Goal: Transaction & Acquisition: Purchase product/service

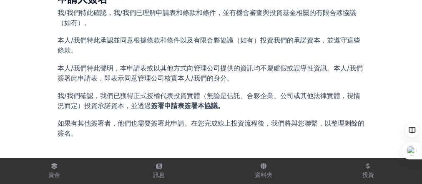
scroll to position [1867, 0]
click at [58, 163] on icon at bounding box center [54, 166] width 7 height 6
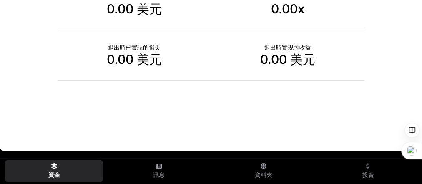
scroll to position [506, 0]
click at [156, 164] on icon at bounding box center [159, 166] width 6 height 6
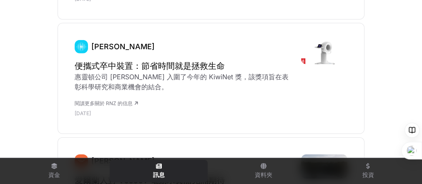
scroll to position [2949, 0]
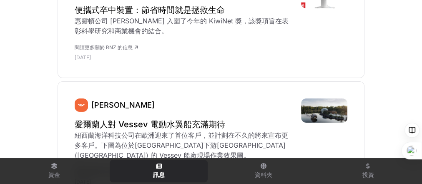
click at [261, 166] on link "資料夾" at bounding box center [263, 171] width 98 height 23
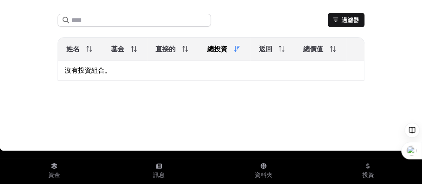
scroll to position [145, 0]
click at [363, 171] on font "投資" at bounding box center [368, 174] width 12 height 7
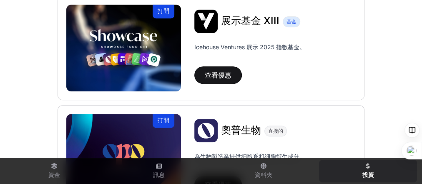
scroll to position [333, 0]
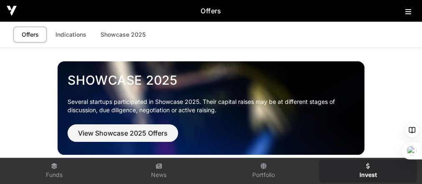
scroll to position [333, 0]
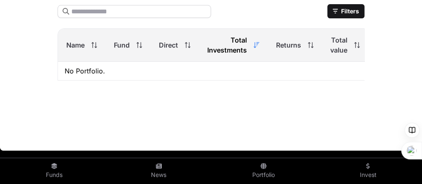
scroll to position [145, 0]
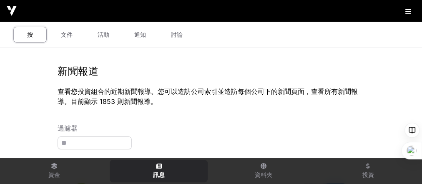
click at [73, 38] on font "文件" at bounding box center [67, 34] width 12 height 7
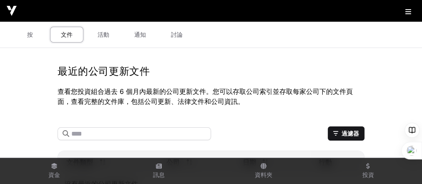
click at [109, 38] on font "活動" at bounding box center [104, 34] width 12 height 7
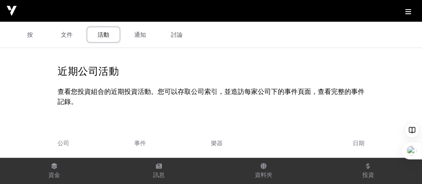
click at [157, 43] on link "通知" at bounding box center [139, 35] width 33 height 16
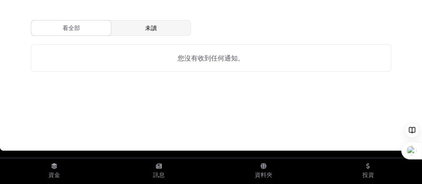
scroll to position [1, 0]
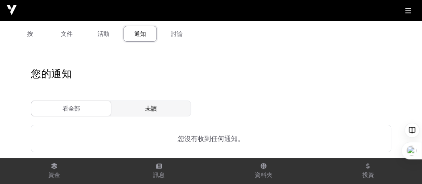
click at [183, 37] on font "討論" at bounding box center [177, 33] width 12 height 7
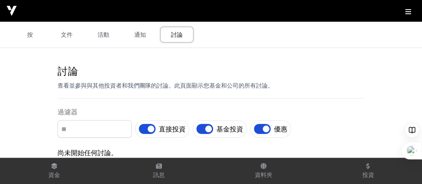
click at [45, 43] on link "按" at bounding box center [29, 35] width 33 height 16
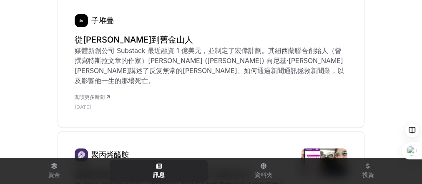
scroll to position [800, 0]
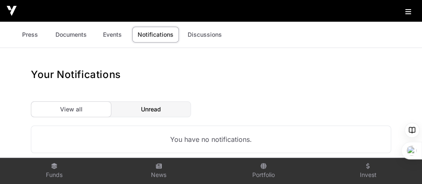
scroll to position [1, 0]
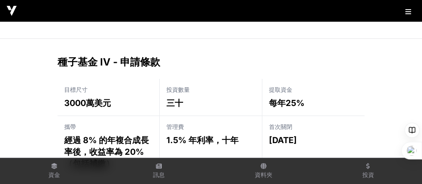
click at [405, 14] on icon at bounding box center [408, 11] width 6 height 7
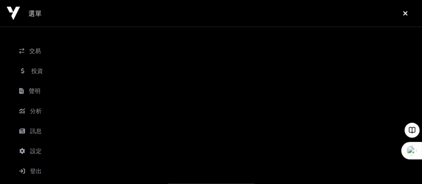
scroll to position [115, 0]
click at [91, 142] on link "設定" at bounding box center [210, 151] width 393 height 18
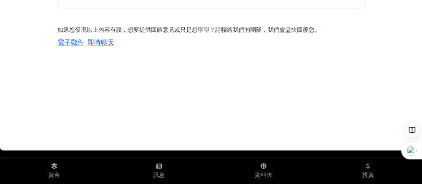
scroll to position [984, 0]
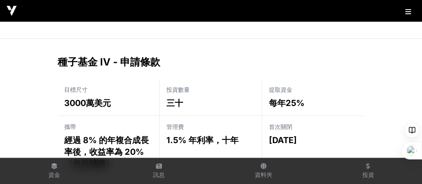
click at [409, 14] on button at bounding box center [410, 10] width 10 height 10
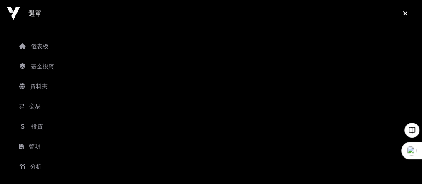
click at [48, 50] on font "儀表板" at bounding box center [40, 46] width 18 height 7
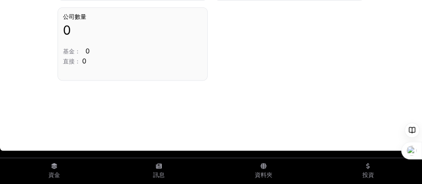
scroll to position [801, 0]
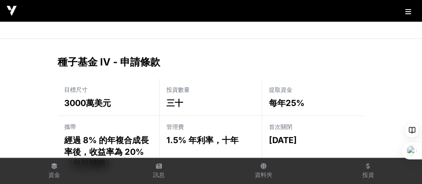
click at [406, 14] on icon at bounding box center [408, 11] width 6 height 7
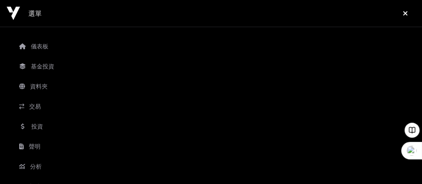
click at [41, 110] on font "交易" at bounding box center [35, 106] width 12 height 7
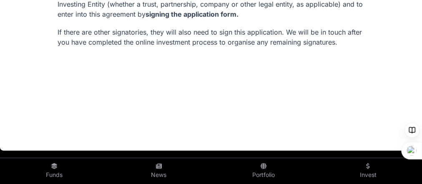
scroll to position [3407, 0]
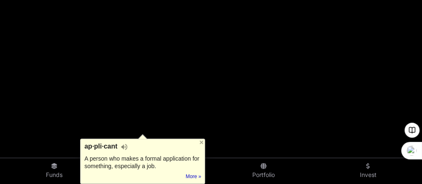
click at [140, 107] on div at bounding box center [140, 107] width 0 height 0
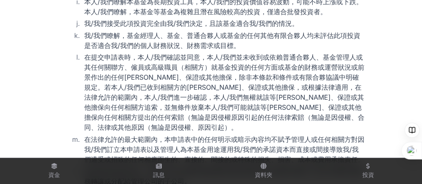
scroll to position [1056, 0]
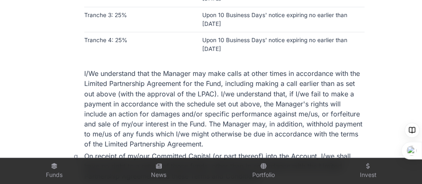
scroll to position [3344, 0]
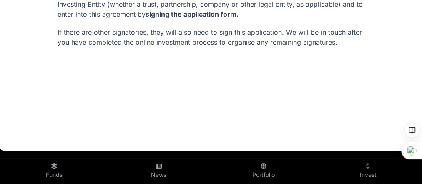
drag, startPoint x: 114, startPoint y: 102, endPoint x: 173, endPoint y: 104, distance: 59.2
copy h2 "Applicant"
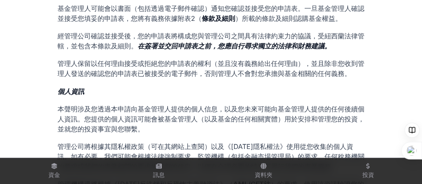
scroll to position [267, 0]
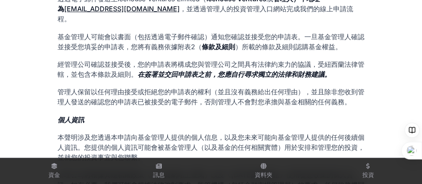
drag, startPoint x: 128, startPoint y: 24, endPoint x: 190, endPoint y: 31, distance: 62.1
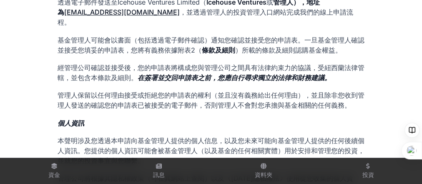
scroll to position [278, 0]
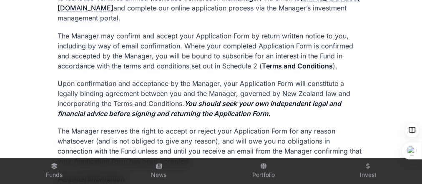
drag, startPoint x: 211, startPoint y: 16, endPoint x: 348, endPoint y: 20, distance: 136.8
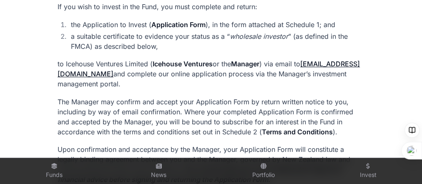
scroll to position [200, 0]
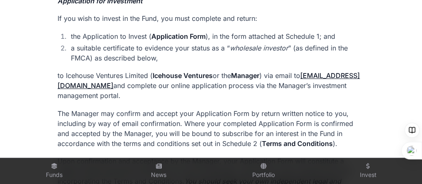
click at [368, 165] on link "Invest" at bounding box center [368, 171] width 98 height 23
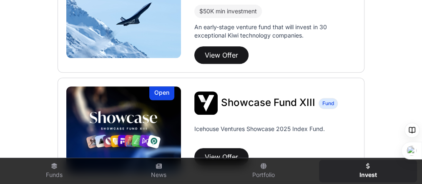
scroll to position [267, 0]
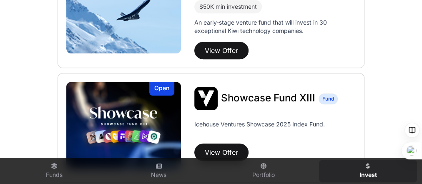
scroll to position [200, 0]
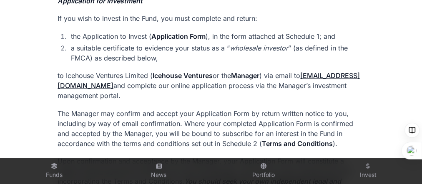
click at [52, 163] on icon at bounding box center [54, 166] width 7 height 6
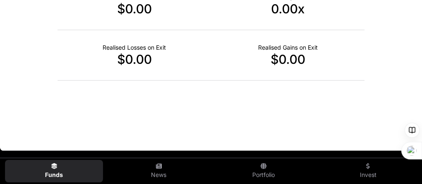
scroll to position [506, 0]
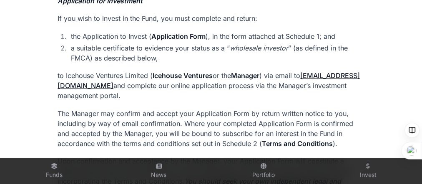
click at [157, 163] on icon at bounding box center [159, 166] width 6 height 6
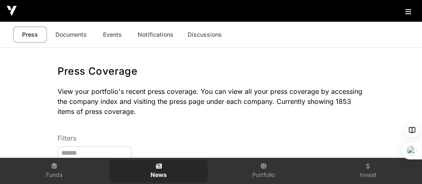
click at [87, 43] on link "Documents" at bounding box center [71, 35] width 42 height 16
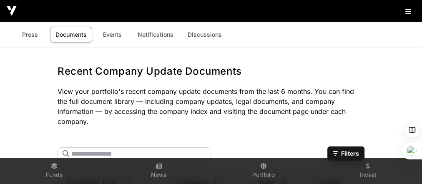
scroll to position [133, 0]
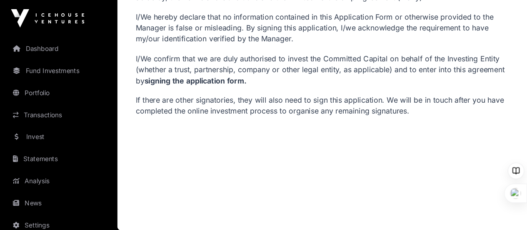
scroll to position [3619, 0]
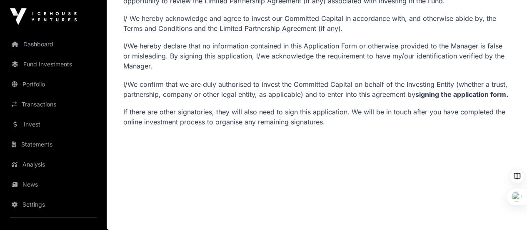
drag, startPoint x: 392, startPoint y: 0, endPoint x: 288, endPoint y: 109, distance: 150.4
click at [288, 33] on p "I/ We hereby acknowledge and agree to invest our Committed Capital in accordanc…" at bounding box center [316, 23] width 387 height 20
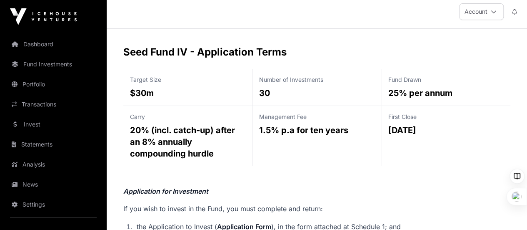
scroll to position [0, 0]
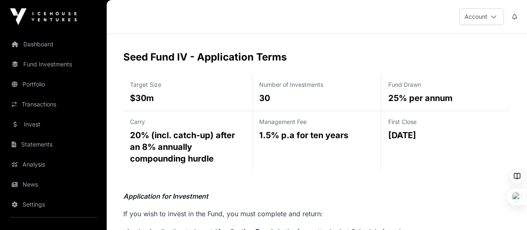
click at [421, 17] on button "Account" at bounding box center [481, 16] width 45 height 17
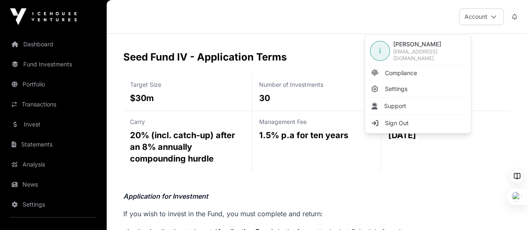
click at [417, 77] on span "Compliance" at bounding box center [401, 73] width 32 height 8
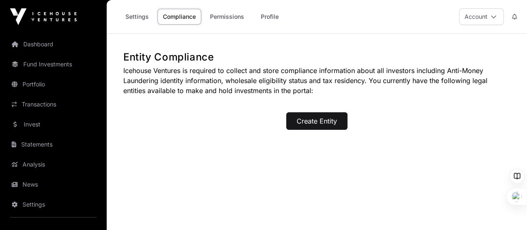
click at [421, 20] on icon at bounding box center [494, 17] width 6 height 6
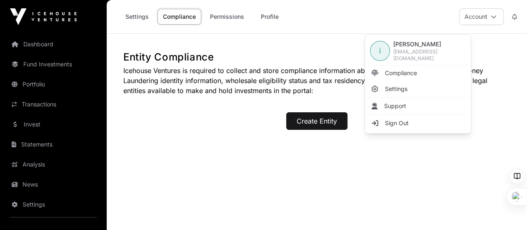
click at [421, 96] on link "Settings" at bounding box center [418, 88] width 103 height 15
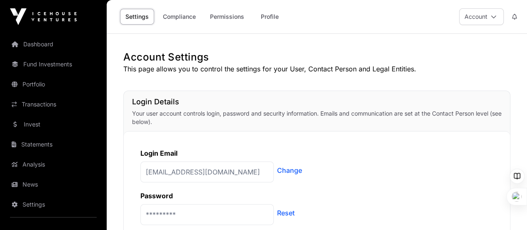
click at [421, 20] on button "Account" at bounding box center [481, 16] width 45 height 17
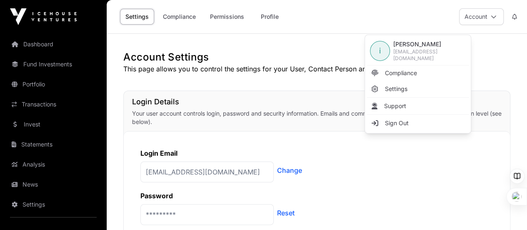
click at [165, 74] on p "This page allows you to control the settings for your User, Contact Person and …" at bounding box center [316, 69] width 387 height 10
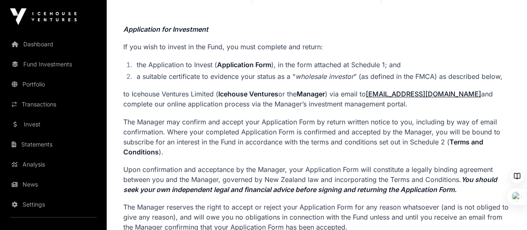
scroll to position [250, 0]
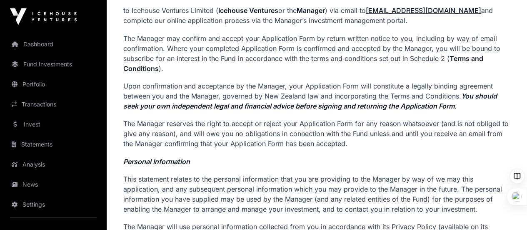
click at [63, 73] on link "Fund Investments" at bounding box center [53, 64] width 93 height 18
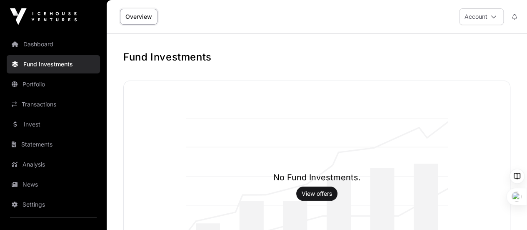
click at [55, 53] on link "Dashboard" at bounding box center [53, 44] width 93 height 18
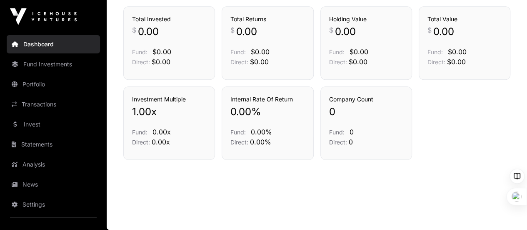
scroll to position [524, 0]
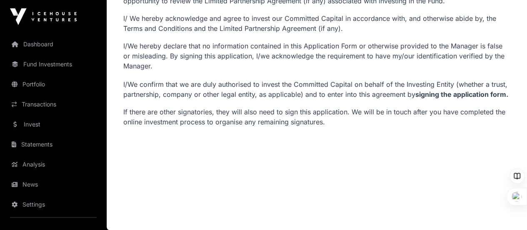
scroll to position [3792, 0]
click at [70, 113] on link "Transactions" at bounding box center [53, 104] width 93 height 18
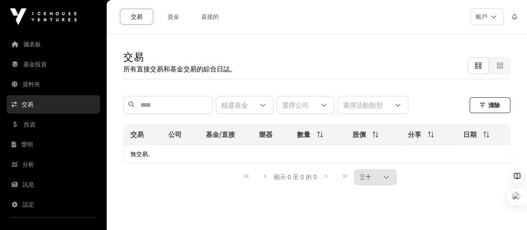
click at [219, 20] on font "直接的" at bounding box center [210, 16] width 18 height 7
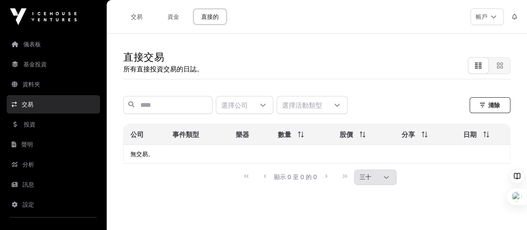
click at [421, 18] on button "帳戶" at bounding box center [487, 16] width 33 height 17
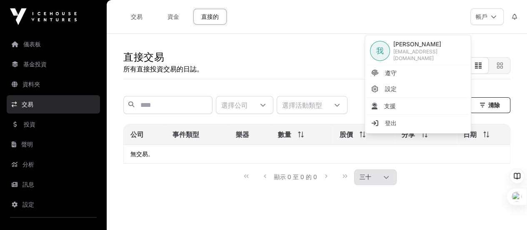
click at [219, 20] on font "直接的" at bounding box center [210, 16] width 18 height 7
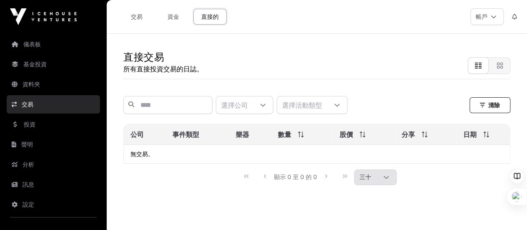
click at [327, 113] on div at bounding box center [337, 104] width 20 height 17
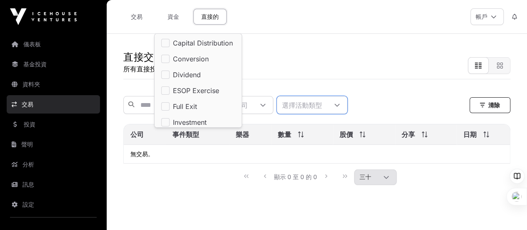
scroll to position [10, 7]
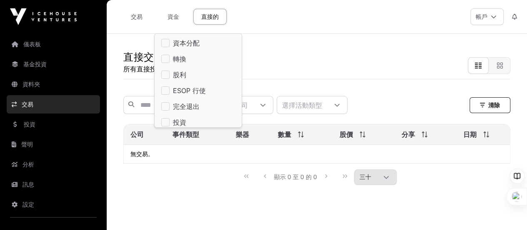
click at [256, 78] on div "直接交易 所有直接投資交易的日誌。" at bounding box center [316, 56] width 387 height 45
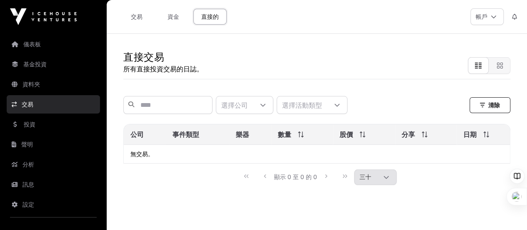
click at [143, 20] on font "交易" at bounding box center [137, 16] width 12 height 7
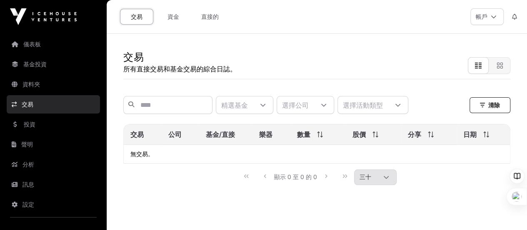
click at [179, 20] on font "資金" at bounding box center [174, 16] width 12 height 7
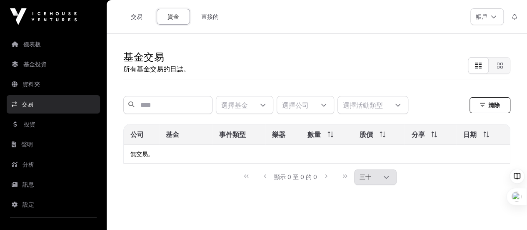
click at [143, 20] on font "交易" at bounding box center [137, 16] width 12 height 7
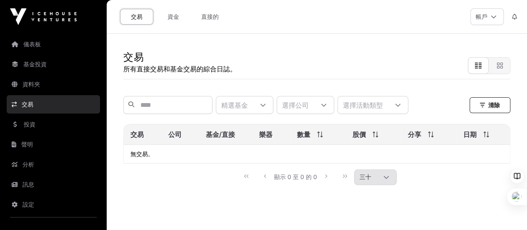
click at [35, 128] on font "投資" at bounding box center [30, 123] width 12 height 7
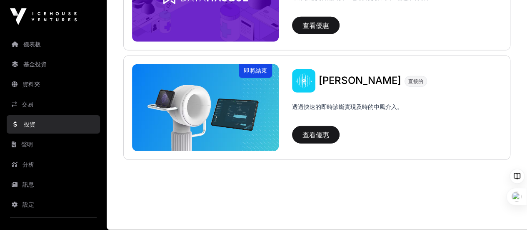
scroll to position [1481, 0]
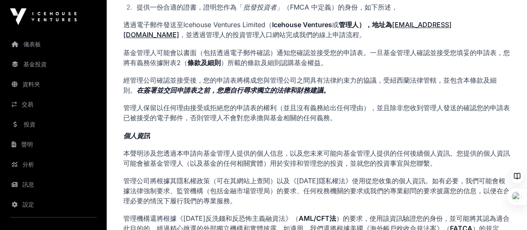
scroll to position [250, 0]
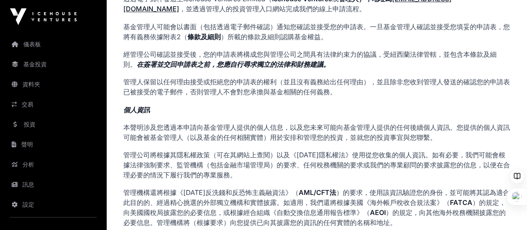
drag, startPoint x: 316, startPoint y: 15, endPoint x: 334, endPoint y: 19, distance: 18.4
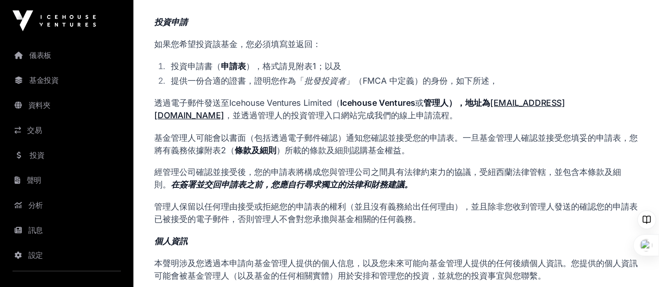
scroll to position [0, 0]
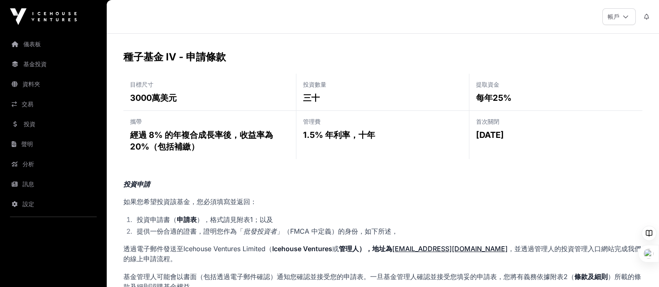
drag, startPoint x: 508, startPoint y: 0, endPoint x: 394, endPoint y: 183, distance: 214.8
click at [394, 159] on div "管理費 1.5% 年利率，十年" at bounding box center [382, 135] width 173 height 48
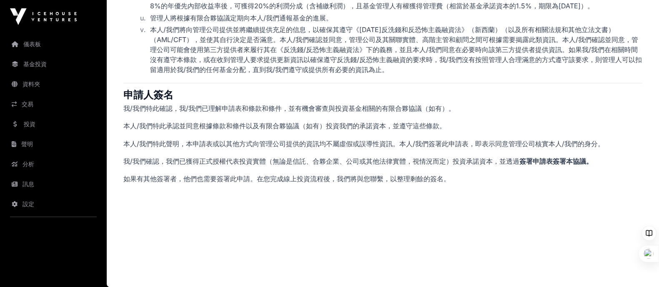
scroll to position [1934, 0]
click at [233, 102] on h2 "申請人簽名" at bounding box center [382, 94] width 519 height 13
click at [173, 101] on font "申請人簽名" at bounding box center [148, 95] width 50 height 12
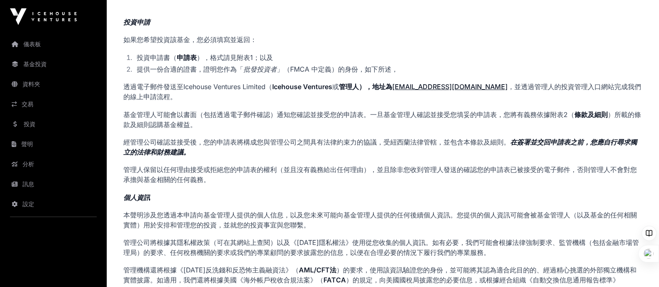
scroll to position [0, 0]
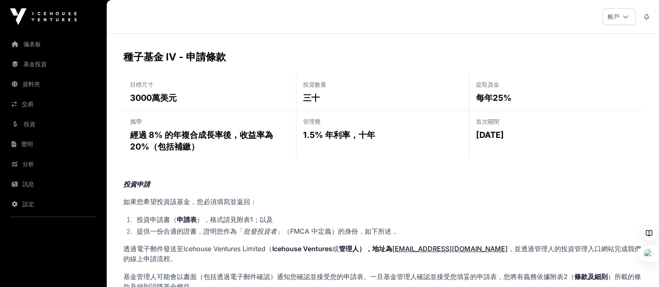
click at [421, 19] on icon at bounding box center [646, 17] width 5 height 6
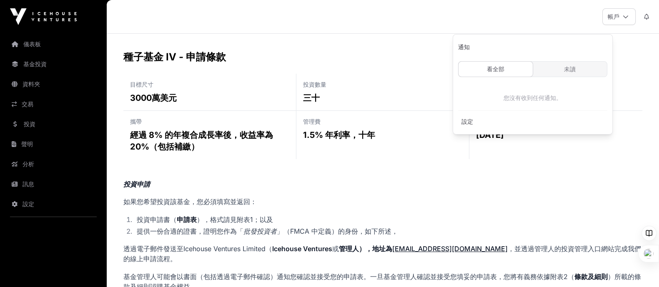
click at [421, 19] on icon at bounding box center [646, 17] width 5 height 6
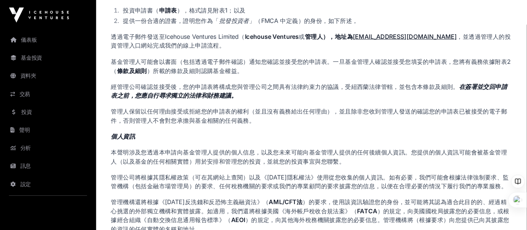
scroll to position [208, 0]
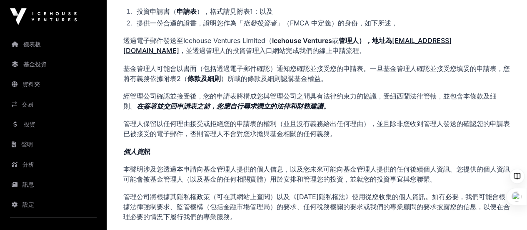
drag, startPoint x: 632, startPoint y: 0, endPoint x: 348, endPoint y: 151, distance: 321.1
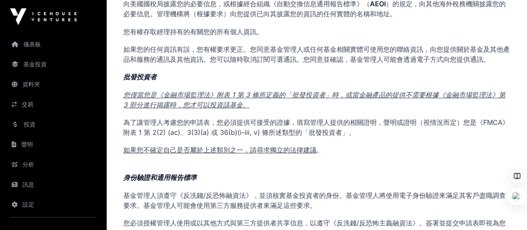
scroll to position [41, 0]
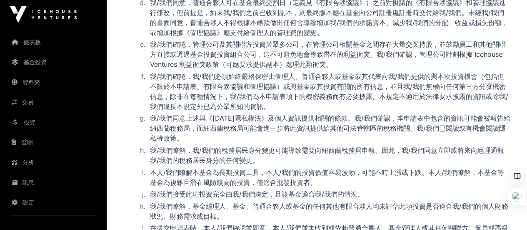
scroll to position [1209, 0]
